Goal: Task Accomplishment & Management: Manage account settings

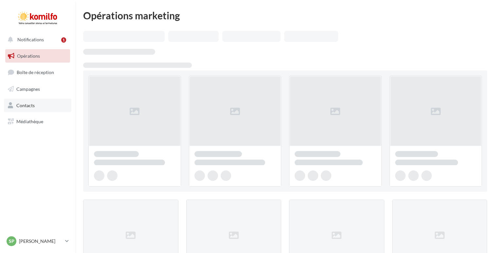
click at [37, 106] on link "Contacts" at bounding box center [37, 106] width 67 height 14
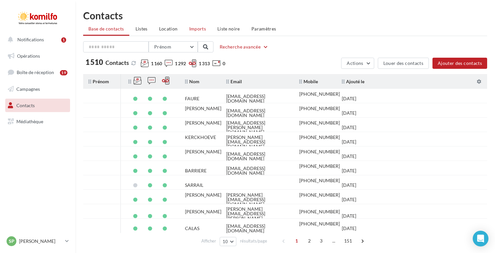
click at [201, 28] on span "Imports" at bounding box center [197, 29] width 17 height 6
